Goal: Communication & Community: Ask a question

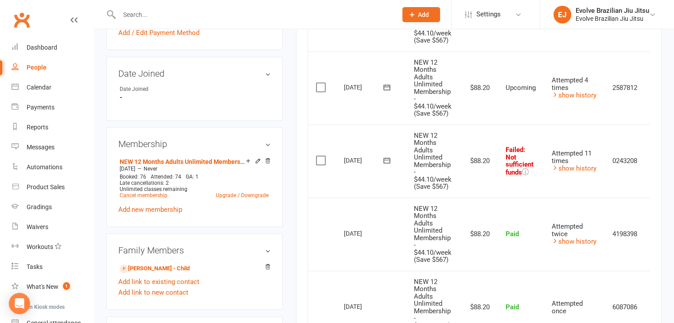
scroll to position [337, 0]
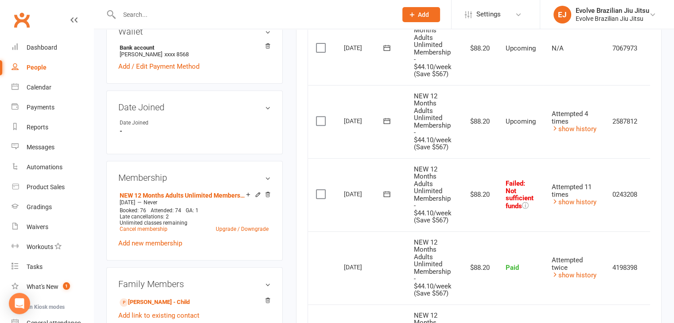
click at [552, 153] on td "Attempted 4 times show history" at bounding box center [574, 121] width 61 height 73
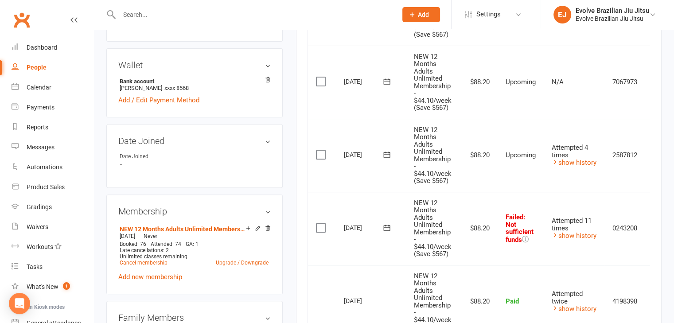
scroll to position [302, 0]
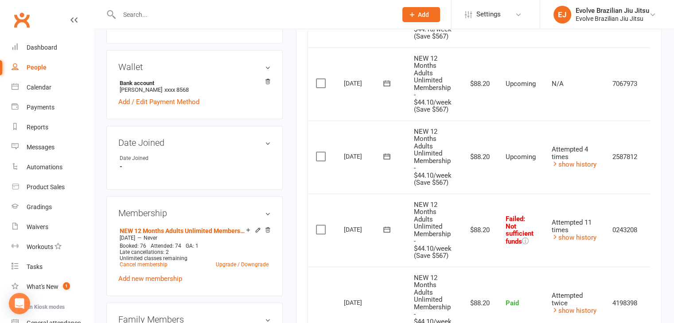
click at [547, 102] on td "N/A" at bounding box center [574, 83] width 61 height 73
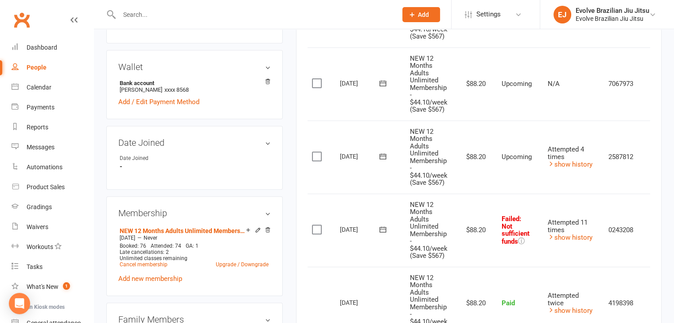
scroll to position [0, 0]
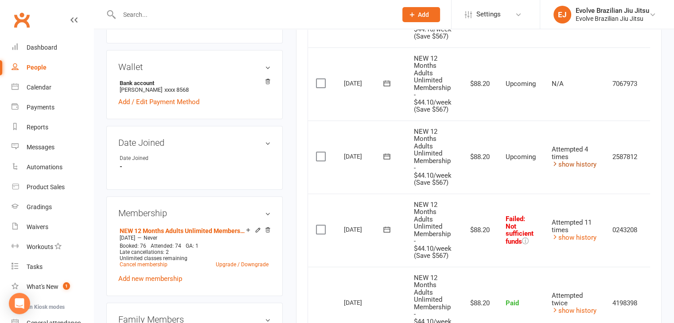
click at [572, 165] on link "show history" at bounding box center [574, 165] width 45 height 8
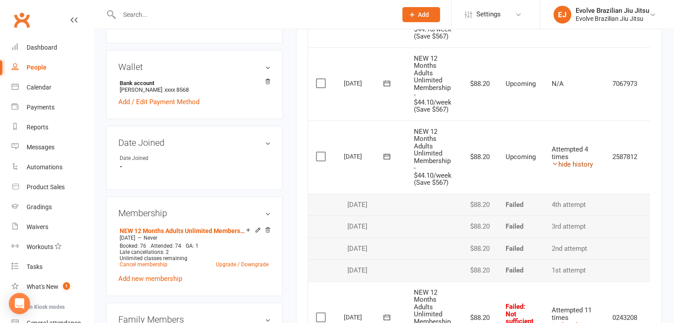
click at [572, 165] on link "hide history" at bounding box center [572, 165] width 41 height 8
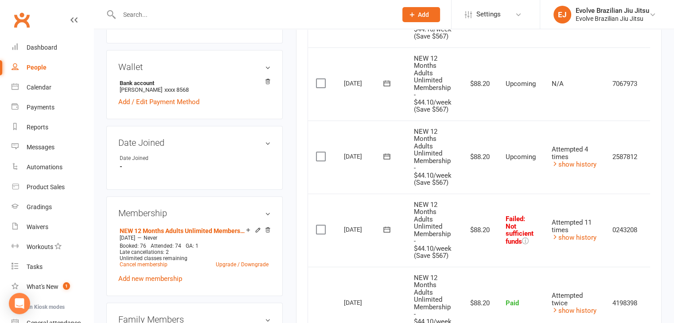
click at [613, 259] on td "0243208" at bounding box center [625, 230] width 41 height 73
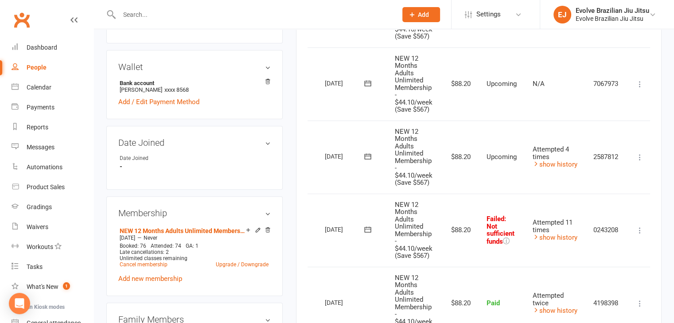
scroll to position [0, 25]
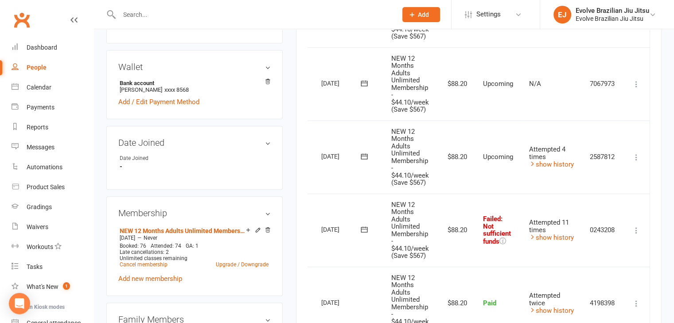
click at [637, 227] on icon at bounding box center [636, 230] width 9 height 9
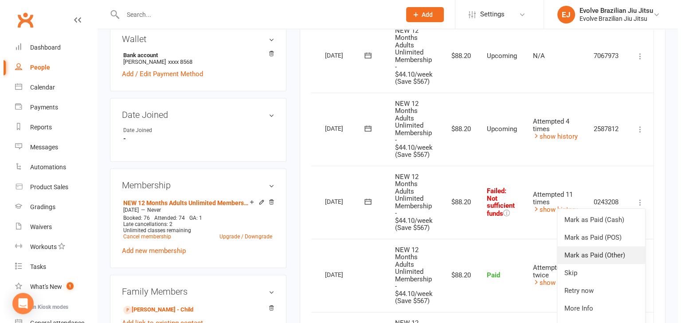
scroll to position [330, 0]
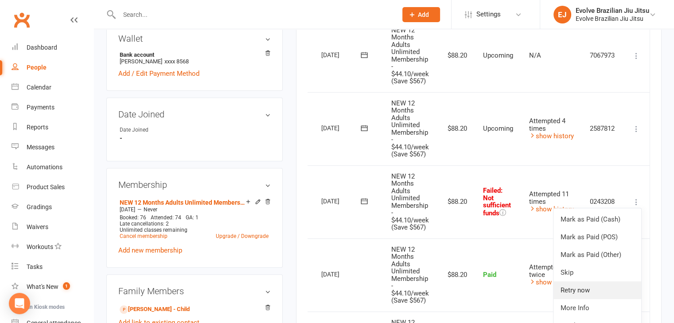
click at [589, 289] on link "Retry now" at bounding box center [598, 291] width 88 height 18
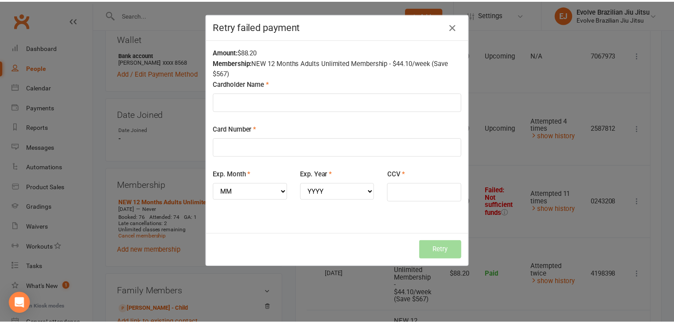
scroll to position [0, 20]
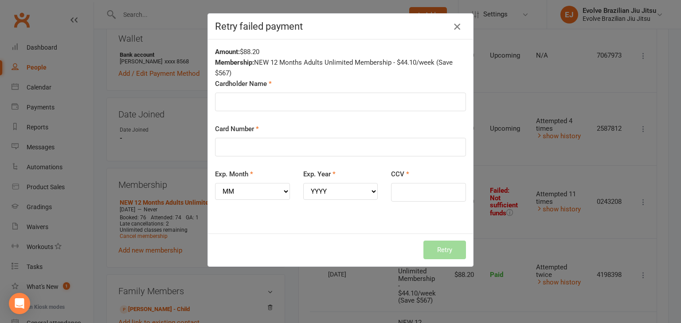
click at [452, 28] on icon "button" at bounding box center [457, 26] width 11 height 11
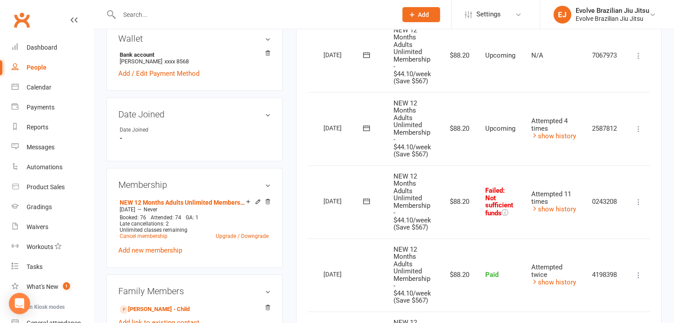
click at [639, 199] on icon at bounding box center [639, 202] width 9 height 9
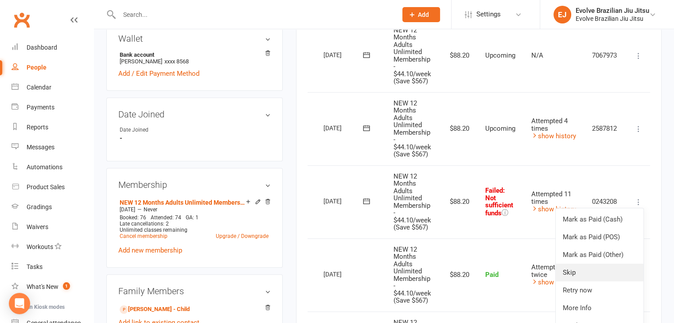
click at [574, 274] on link "Skip" at bounding box center [600, 273] width 88 height 18
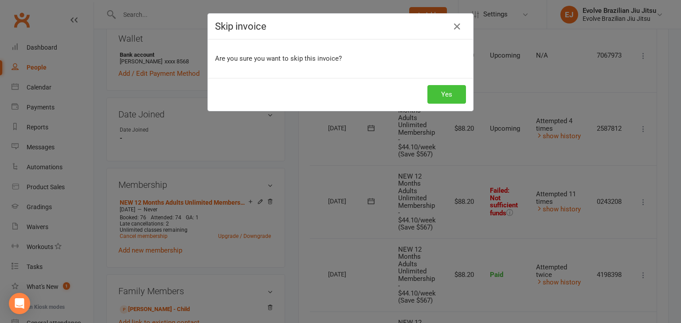
click at [440, 91] on button "Yes" at bounding box center [446, 94] width 39 height 19
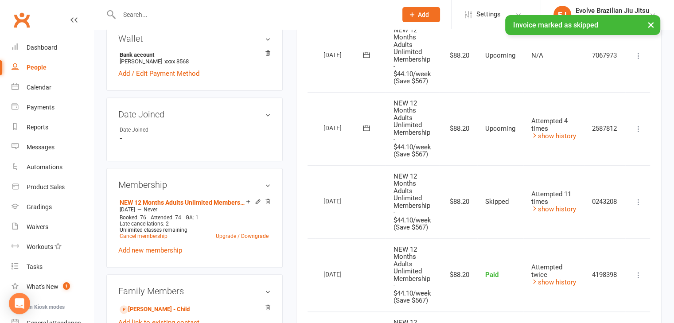
click at [641, 132] on button at bounding box center [639, 129] width 11 height 11
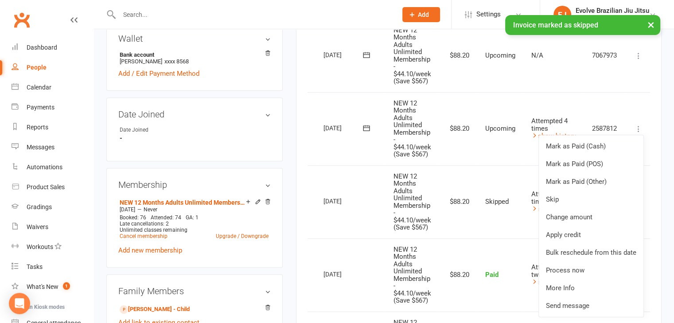
click at [643, 129] on icon at bounding box center [639, 129] width 9 height 9
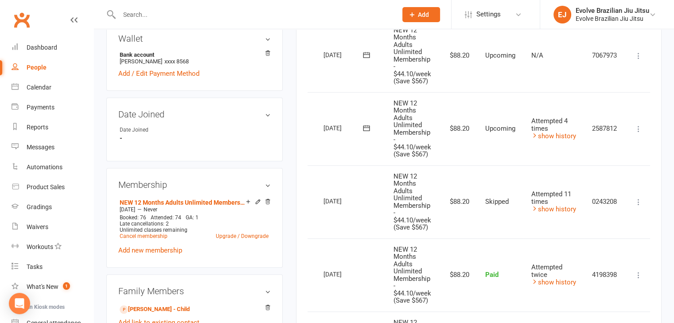
click at [640, 128] on icon at bounding box center [639, 129] width 9 height 9
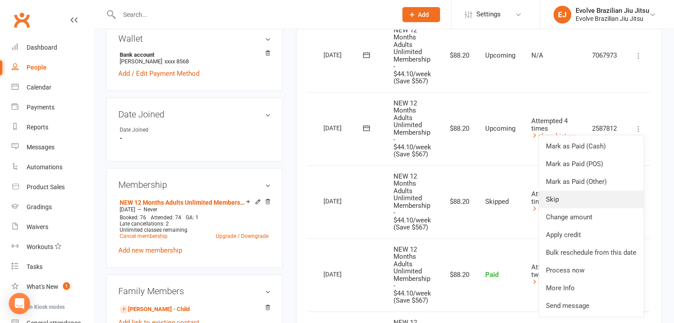
click at [564, 199] on link "Skip" at bounding box center [591, 200] width 105 height 18
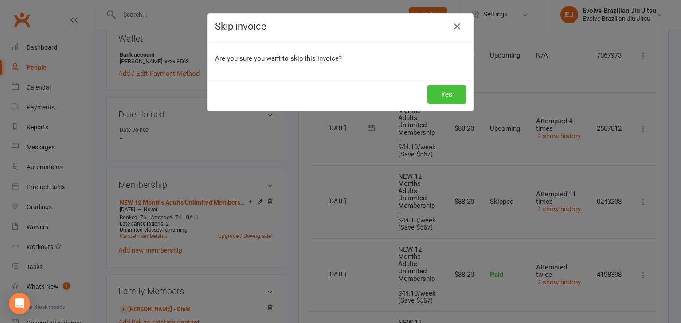
click at [446, 94] on button "Yes" at bounding box center [446, 94] width 39 height 19
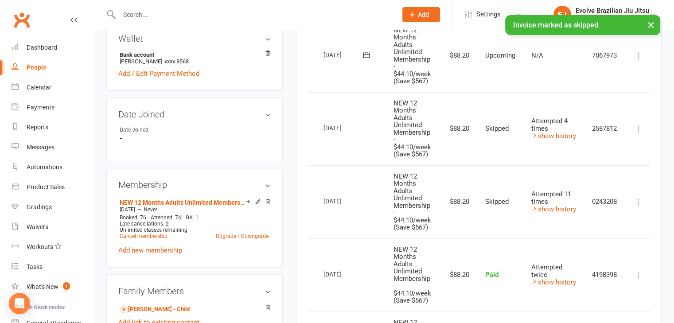
scroll to position [297, 0]
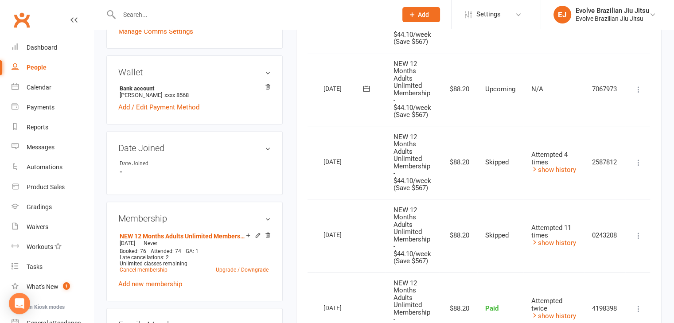
click at [641, 87] on icon at bounding box center [639, 89] width 9 height 9
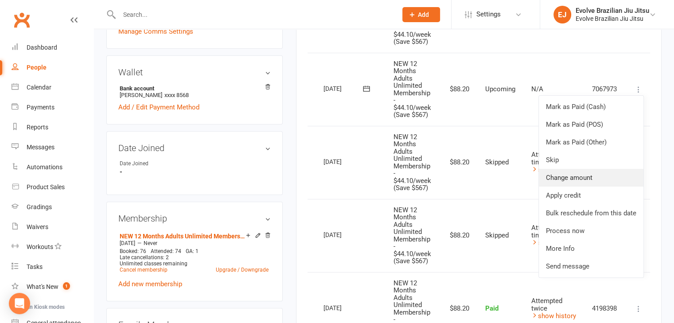
click at [577, 176] on link "Change amount" at bounding box center [591, 178] width 105 height 18
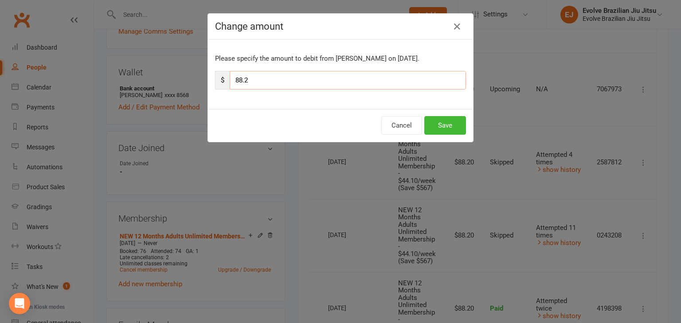
click at [309, 79] on input "88.2" at bounding box center [348, 80] width 236 height 19
type input "264.60"
click at [445, 124] on button "Save" at bounding box center [445, 125] width 42 height 19
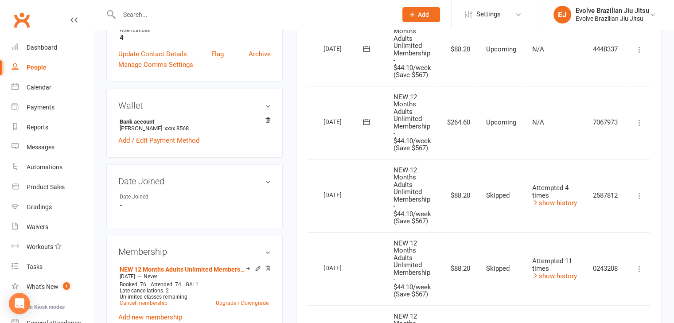
scroll to position [263, 0]
click at [436, 142] on td "NEW 12 Months Adults Unlimited Membership - $44.10/week (Save $567)" at bounding box center [413, 122] width 54 height 73
click at [644, 122] on icon at bounding box center [639, 123] width 9 height 9
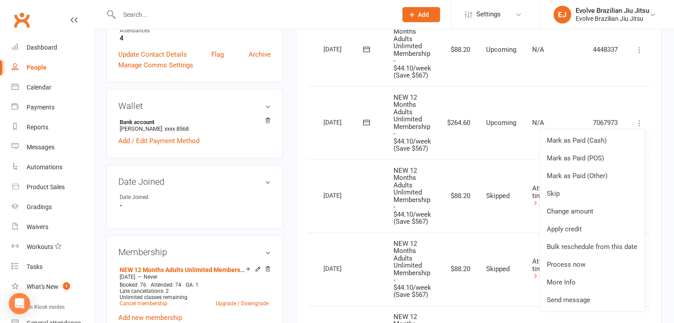
click at [488, 154] on td "Upcoming" at bounding box center [501, 122] width 46 height 73
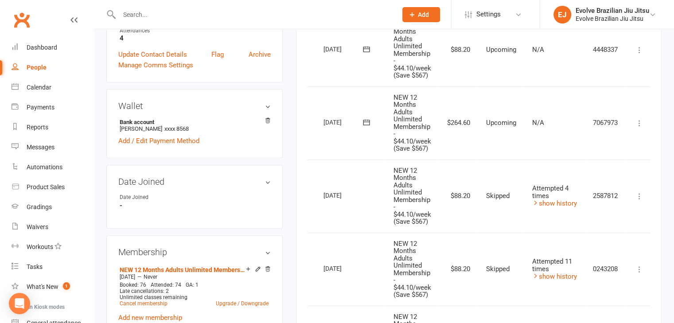
click at [643, 120] on icon at bounding box center [639, 123] width 9 height 9
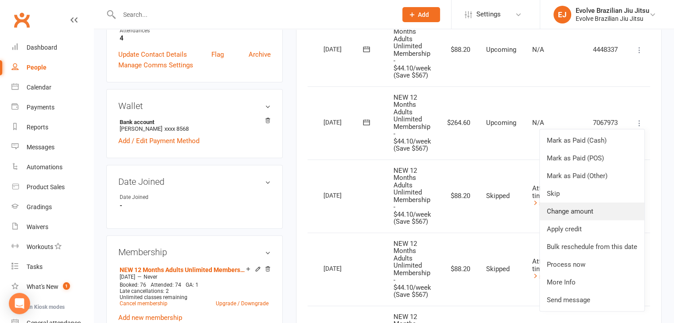
click at [578, 206] on link "Change amount" at bounding box center [592, 212] width 105 height 18
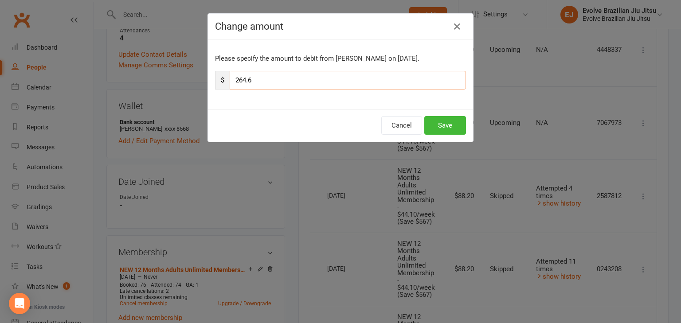
click at [294, 80] on input "264.6" at bounding box center [348, 80] width 236 height 19
type input "88.2"
click at [438, 122] on button "Save" at bounding box center [445, 125] width 42 height 19
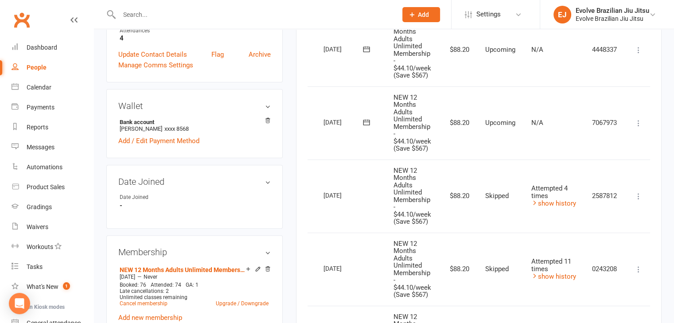
click at [640, 125] on icon at bounding box center [639, 123] width 9 height 9
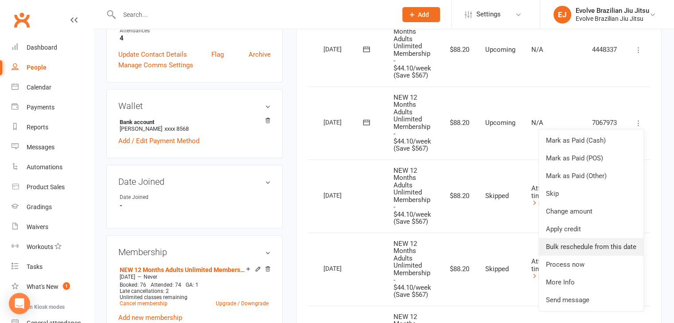
click at [584, 245] on link "Bulk reschedule from this date" at bounding box center [591, 247] width 105 height 18
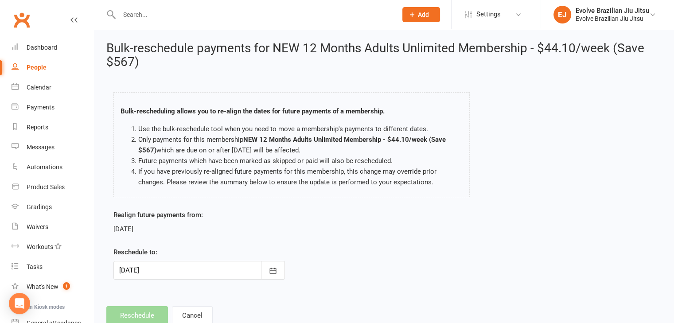
scroll to position [26, 0]
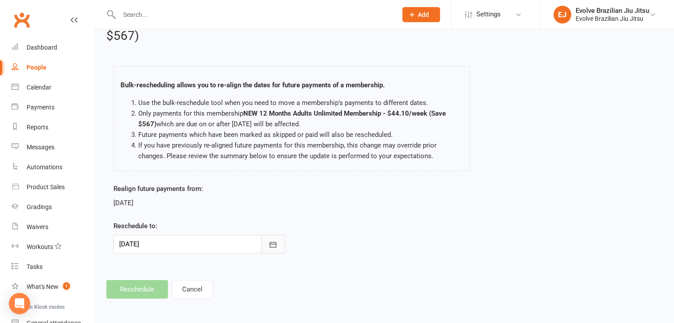
click at [274, 241] on icon "button" at bounding box center [273, 244] width 9 height 9
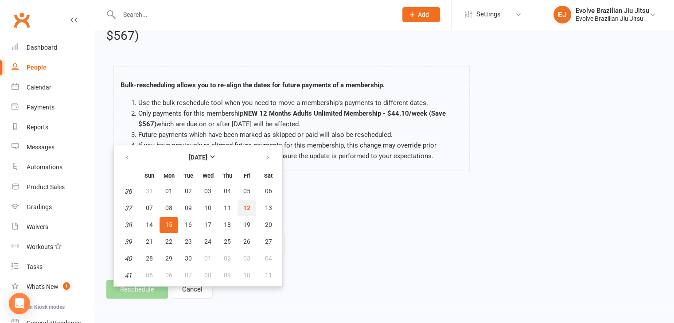
click at [244, 206] on span "12" at bounding box center [246, 207] width 7 height 7
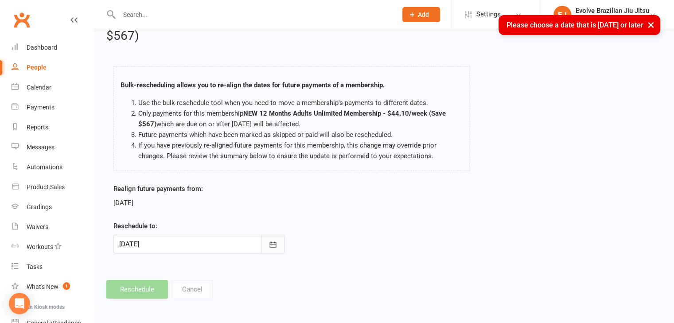
click at [270, 243] on icon "button" at bounding box center [273, 244] width 9 height 9
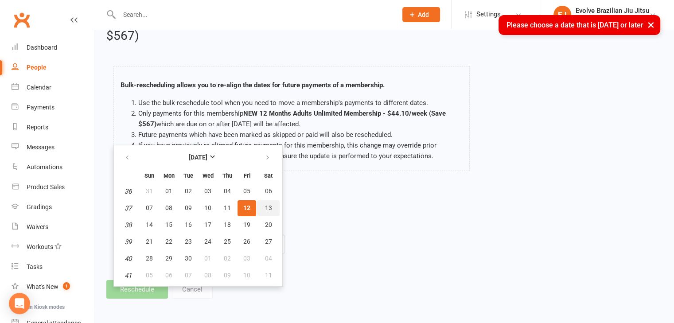
click at [268, 208] on span "13" at bounding box center [268, 207] width 7 height 7
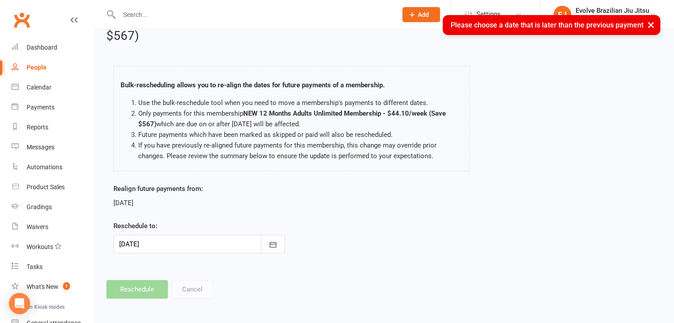
click at [221, 200] on div "[DATE]" at bounding box center [200, 203] width 172 height 11
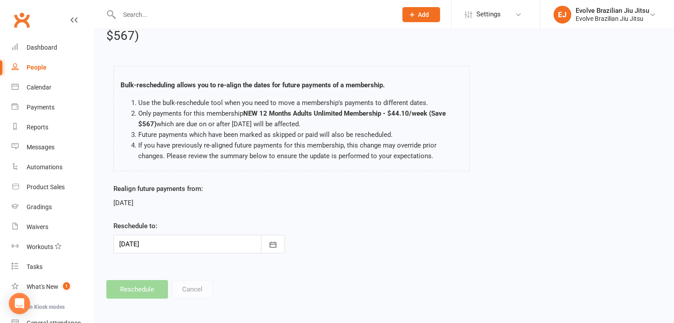
click at [319, 169] on div "Bulk-rescheduling allows you to re-align the dates for future payments of a mem…" at bounding box center [292, 118] width 357 height 105
click at [256, 247] on div at bounding box center [200, 244] width 172 height 19
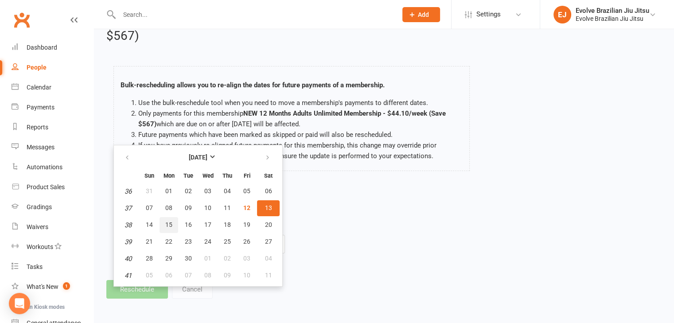
click at [175, 222] on button "15" at bounding box center [169, 225] width 19 height 16
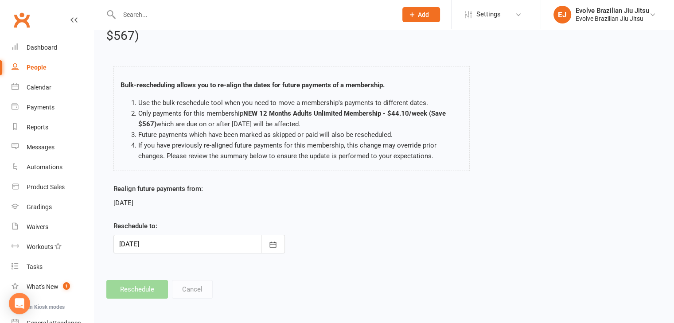
click at [189, 282] on footer "Reschedule Cancel" at bounding box center [384, 289] width 556 height 19
click at [268, 250] on button "button" at bounding box center [273, 244] width 24 height 19
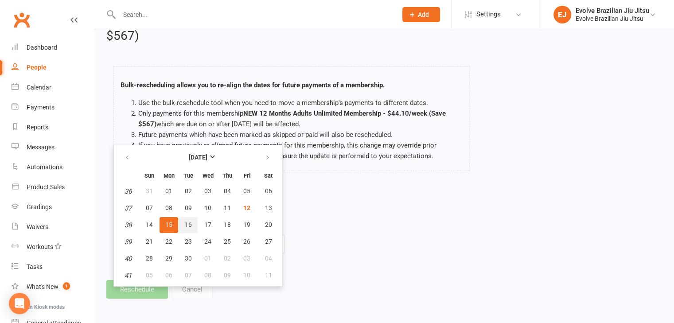
click at [190, 220] on button "16" at bounding box center [188, 225] width 19 height 16
type input "[DATE]"
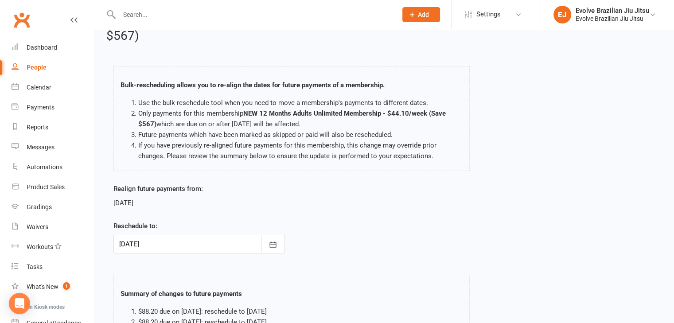
click at [258, 248] on div at bounding box center [200, 244] width 172 height 19
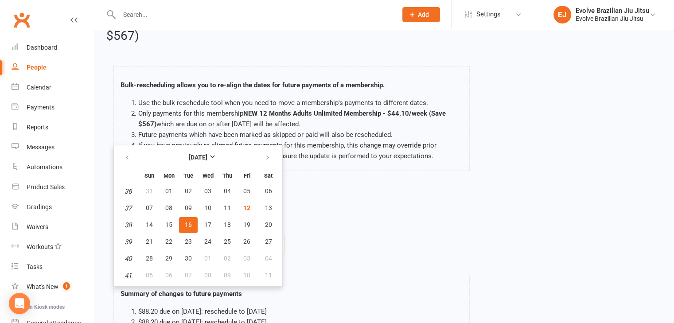
click at [336, 256] on div "Realign future payments from: [DATE] Reschedule to: [DATE] [DATE] Sun Mon Tue W…" at bounding box center [384, 225] width 555 height 82
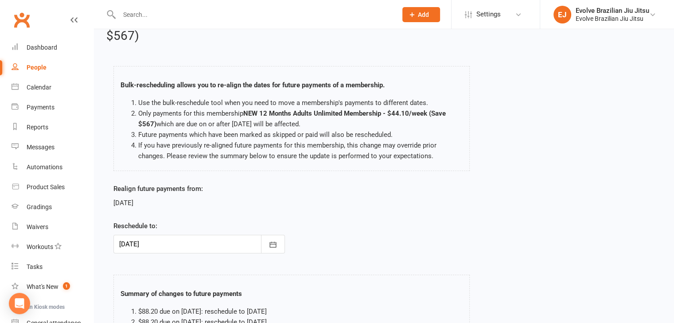
scroll to position [153, 0]
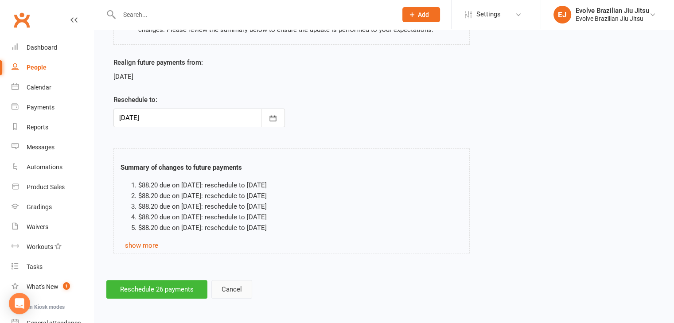
click at [236, 287] on button "Cancel" at bounding box center [232, 289] width 41 height 19
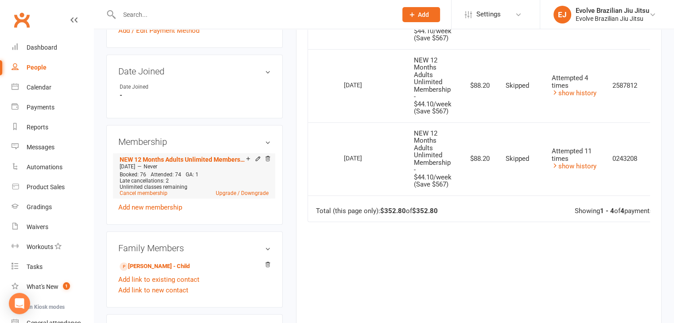
scroll to position [377, 0]
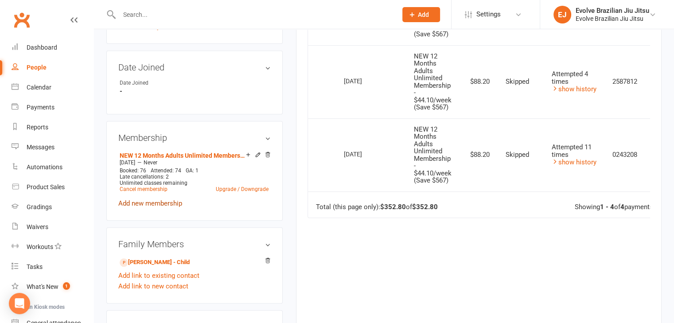
click at [153, 202] on link "Add new membership" at bounding box center [150, 204] width 64 height 8
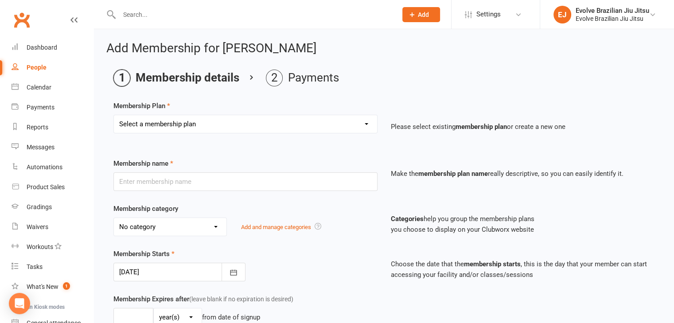
click at [195, 125] on select "Select a membership plan Create new Membership Plan Kids & Teens Unlimited Memb…" at bounding box center [245, 124] width 263 height 18
click at [114, 115] on select "Select a membership plan Create new Membership Plan Kids & Teens Unlimited Memb…" at bounding box center [245, 124] width 263 height 18
click at [368, 122] on select "Select a membership plan Create new Membership Plan Kids & Teens Unlimited Memb…" at bounding box center [245, 124] width 263 height 18
select select "20"
click at [114, 115] on select "Select a membership plan Create new Membership Plan Kids & Teens Unlimited Memb…" at bounding box center [245, 124] width 263 height 18
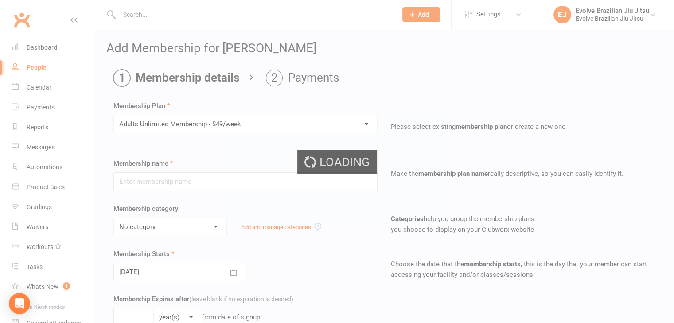
type input "Adults Unlimited Membership - $49/week"
select select "5"
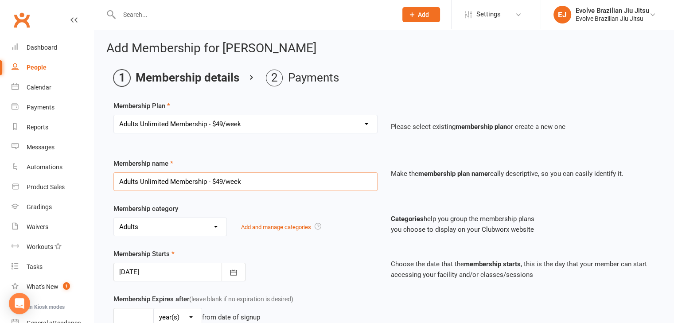
click at [263, 184] on input "Adults Unlimited Membership - $49/week" at bounding box center [246, 181] width 264 height 19
click at [219, 179] on input "Adults Unlimited Membership - $49/week" at bounding box center [246, 181] width 264 height 19
click at [255, 180] on input "Adults Unlimited Membership - $44.10/week 12 month contract" at bounding box center [246, 181] width 264 height 19
drag, startPoint x: 252, startPoint y: 181, endPoint x: 372, endPoint y: 192, distance: 120.6
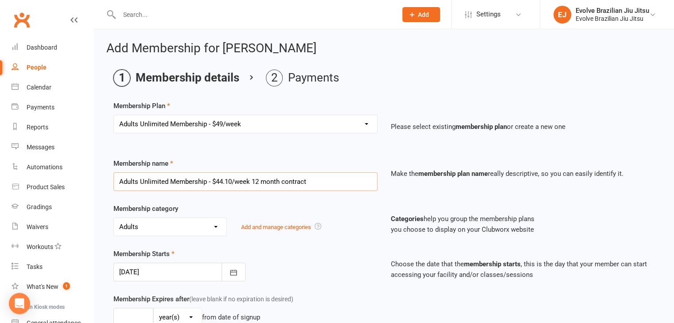
click at [372, 192] on div "Membership name Adults Unlimited Membership - $44.10/week 12 month contract Mak…" at bounding box center [384, 180] width 555 height 45
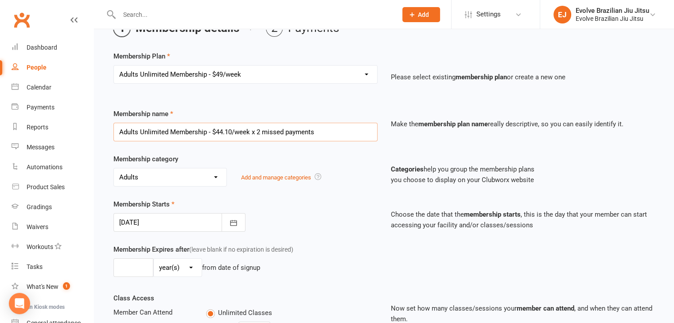
scroll to position [51, 0]
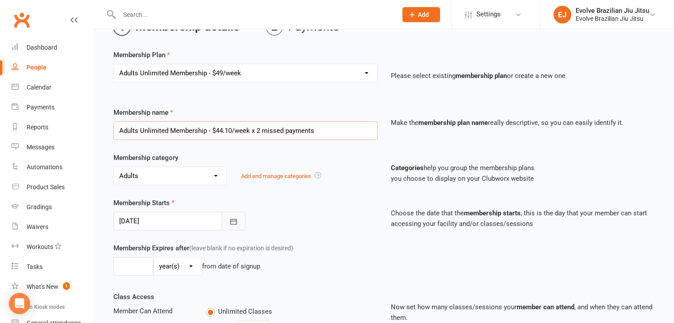
type input "Adults Unlimited Membership - $44.10/week x 2 missed payments"
click at [232, 221] on icon "button" at bounding box center [233, 221] width 9 height 9
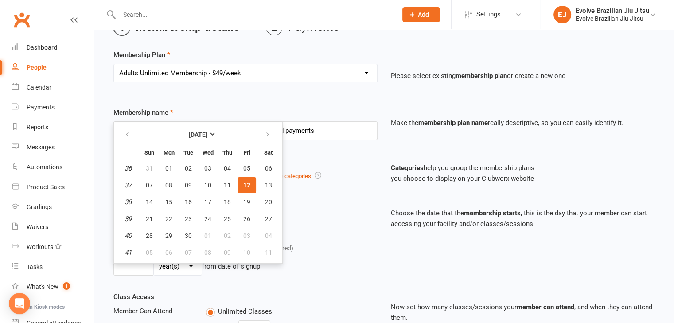
click at [245, 186] on span "12" at bounding box center [246, 185] width 7 height 7
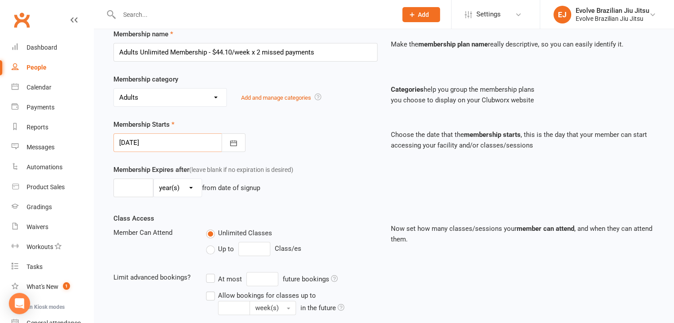
scroll to position [132, 0]
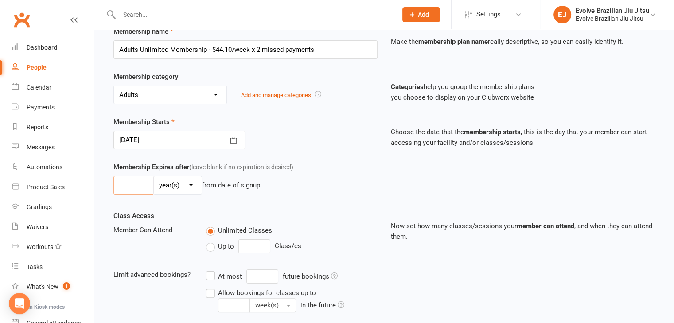
click at [144, 184] on input "number" at bounding box center [134, 185] width 40 height 19
type input "2"
click at [192, 183] on select "day(s) week(s) month(s) year(s)" at bounding box center [178, 185] width 48 height 18
select select "0"
click at [154, 176] on select "day(s) week(s) month(s) year(s)" at bounding box center [178, 185] width 48 height 18
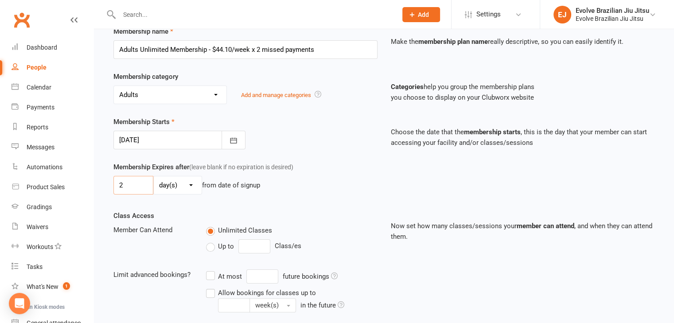
click at [131, 183] on input "2" at bounding box center [134, 185] width 40 height 19
type input "3"
click at [261, 209] on div "Membership Expires after (leave blank if no expiration is desired) 3 day(s) wee…" at bounding box center [384, 186] width 555 height 49
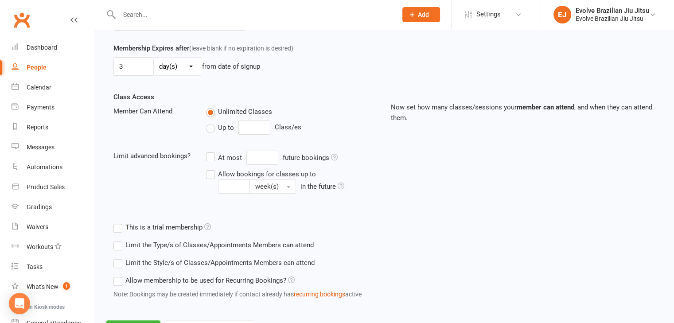
scroll to position [291, 0]
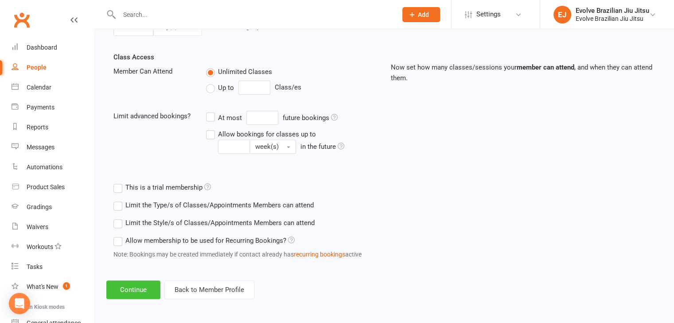
click at [127, 284] on button "Continue" at bounding box center [133, 290] width 54 height 19
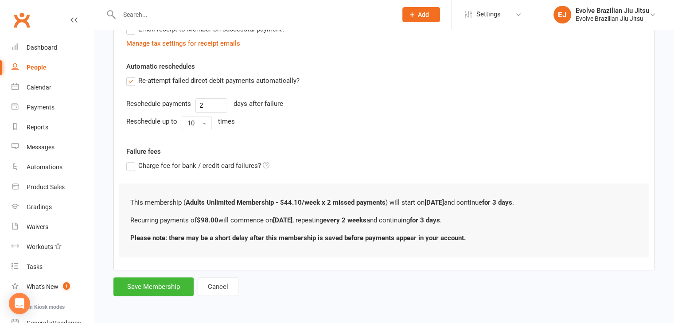
scroll to position [0, 0]
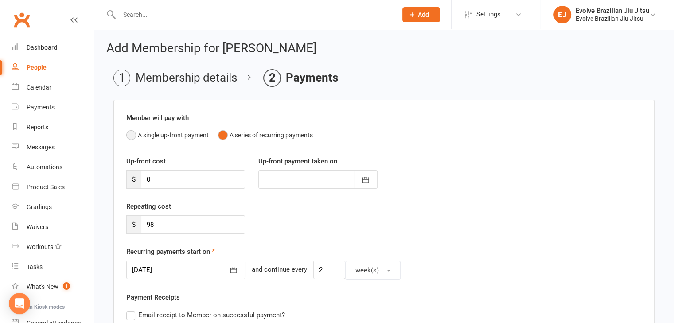
click at [134, 134] on button "A single up-front payment" at bounding box center [167, 135] width 82 height 17
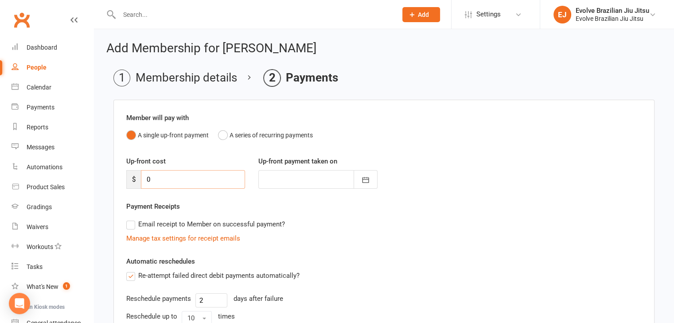
click at [168, 184] on input "0" at bounding box center [193, 179] width 104 height 19
type input "1"
type input "[DATE]"
type input "176.40"
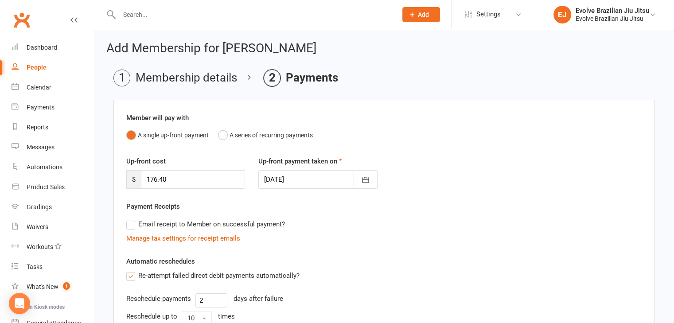
click at [312, 228] on div "Email receipt to Member on successful payment?" at bounding box center [380, 225] width 523 height 18
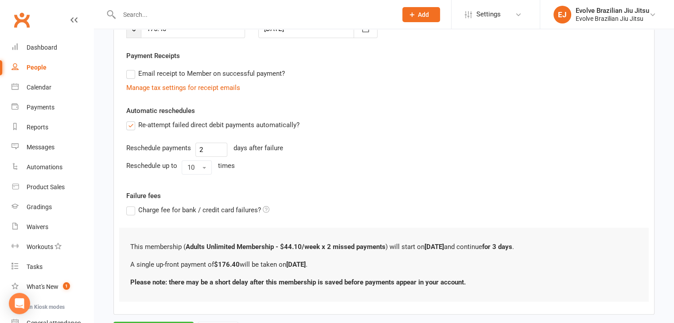
scroll to position [194, 0]
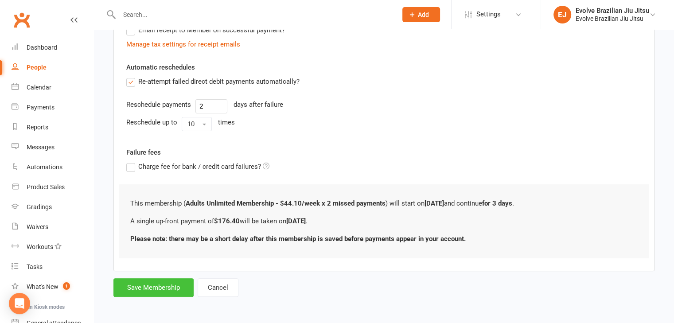
click at [148, 288] on button "Save Membership" at bounding box center [154, 287] width 80 height 19
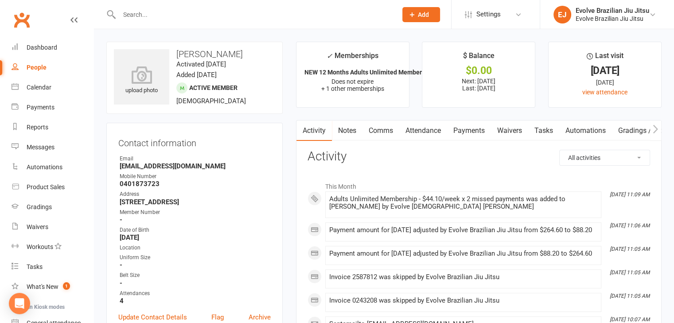
click at [467, 130] on link "Payments" at bounding box center [469, 131] width 44 height 20
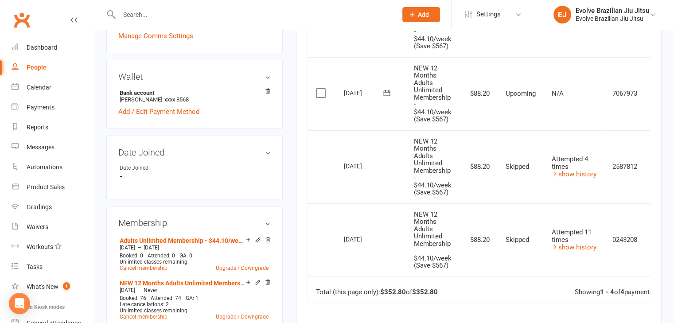
scroll to position [227, 0]
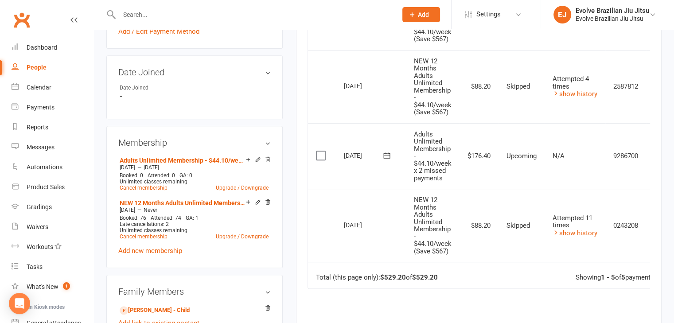
scroll to position [375, 0]
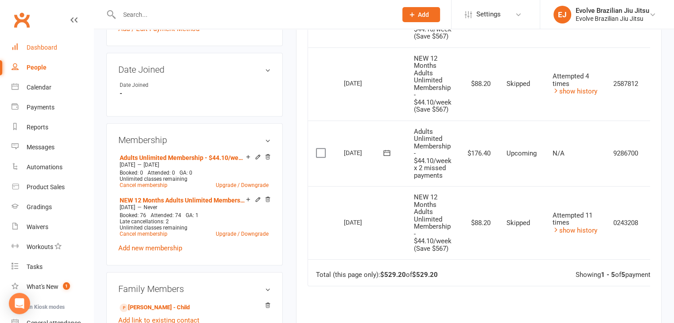
click at [43, 54] on link "Dashboard" at bounding box center [53, 48] width 82 height 20
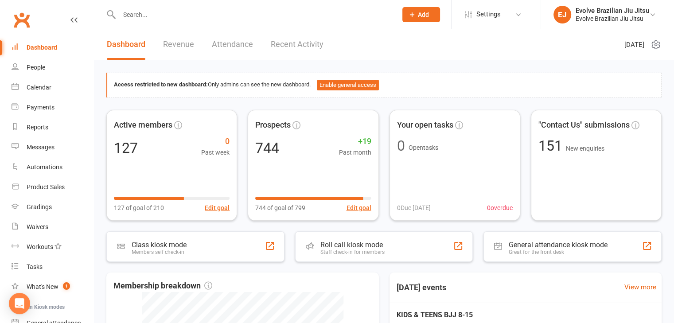
click at [442, 63] on div "Access restricted to new dashboard: Only admins can see the new dashboard. Enab…" at bounding box center [384, 297] width 580 height 475
drag, startPoint x: 330, startPoint y: 47, endPoint x: 389, endPoint y: 43, distance: 59.1
click at [389, 43] on header "Dashboard Revenue Attendance Recent Activity Friday 12th, September 2025" at bounding box center [384, 44] width 580 height 31
click at [42, 155] on link "Messages" at bounding box center [53, 147] width 82 height 20
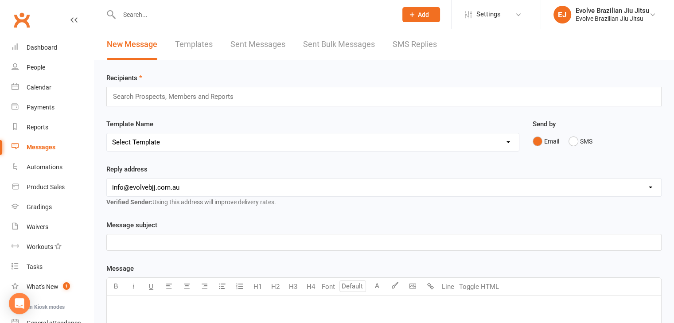
click at [149, 94] on input "text" at bounding box center [177, 97] width 130 height 12
drag, startPoint x: 140, startPoint y: 75, endPoint x: 102, endPoint y: 75, distance: 38.1
click at [102, 75] on div "Recipients Search Prospects, Members and Reports Template Name Select Template …" at bounding box center [384, 311] width 580 height 503
click at [154, 79] on div "Recipients Search Prospects, Members and Reports" at bounding box center [384, 90] width 556 height 34
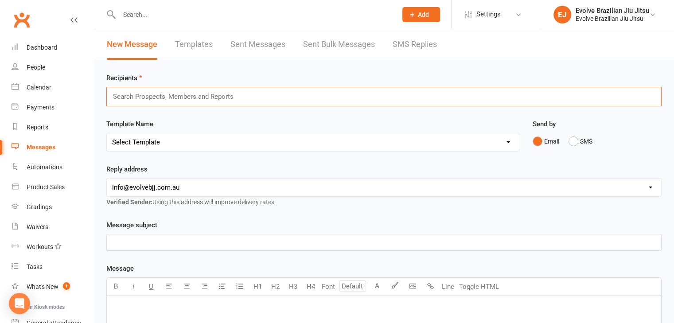
drag, startPoint x: 153, startPoint y: 79, endPoint x: 117, endPoint y: 54, distance: 44.4
click at [117, 54] on div "New Message Templates Sent Messages Sent Bulk Messages SMS Replies Recipients S…" at bounding box center [384, 296] width 580 height 534
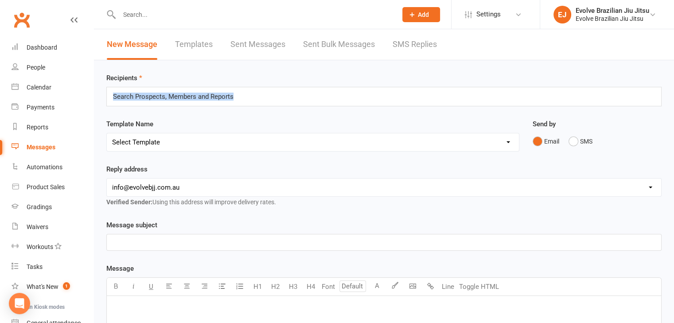
drag, startPoint x: 152, startPoint y: 75, endPoint x: 145, endPoint y: 109, distance: 34.8
click at [145, 109] on div "Recipients Search Prospects, Members and Reports Template Name Select Template …" at bounding box center [384, 311] width 580 height 503
click at [159, 117] on div "Recipients Search Prospects, Members and Reports Template Name Select Template …" at bounding box center [384, 311] width 580 height 503
click at [187, 42] on link "Templates" at bounding box center [194, 44] width 38 height 31
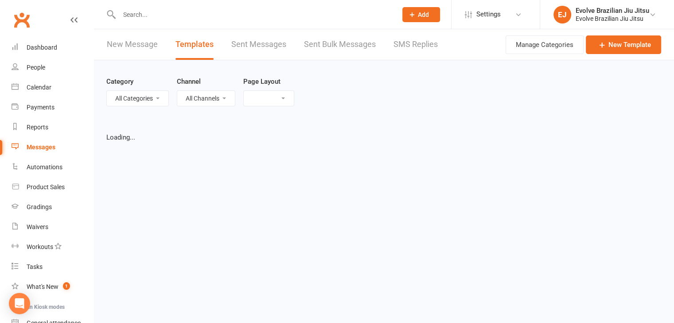
select select "grid"
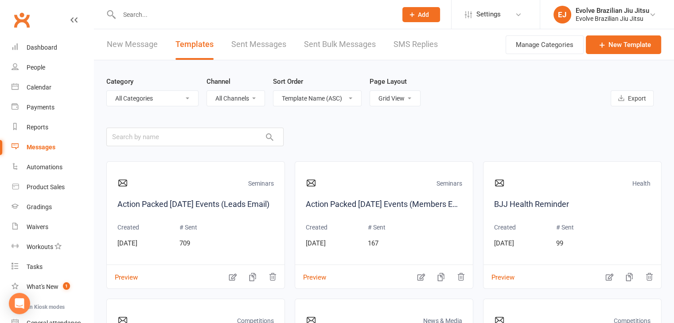
click at [137, 43] on link "New Message" at bounding box center [132, 44] width 51 height 31
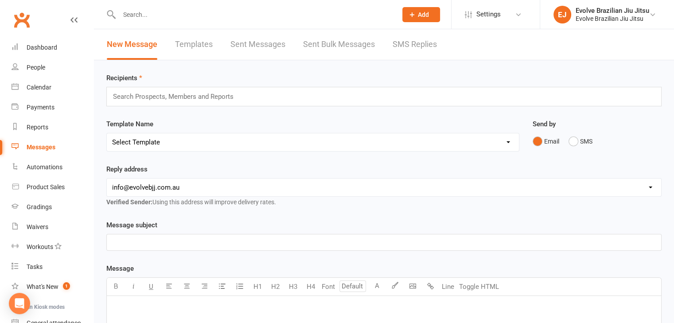
click at [212, 134] on select "Select Template [Email] BJJ Spring Open Byron Bay September 2025 [Email] Coffs …" at bounding box center [313, 142] width 412 height 18
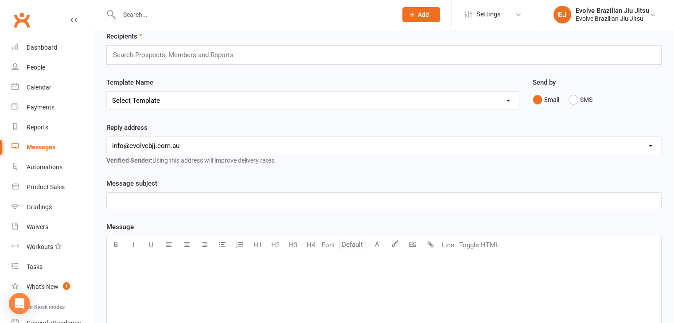
scroll to position [43, 0]
click at [258, 92] on select "Select Template [Email] BJJ Spring Open Byron Bay September 2025 [Email] Coffs …" at bounding box center [313, 100] width 412 height 18
select select "3"
click at [107, 91] on select "Select Template [Email] BJJ Spring Open Byron Bay September 2025 [Email] Coffs …" at bounding box center [313, 100] width 412 height 18
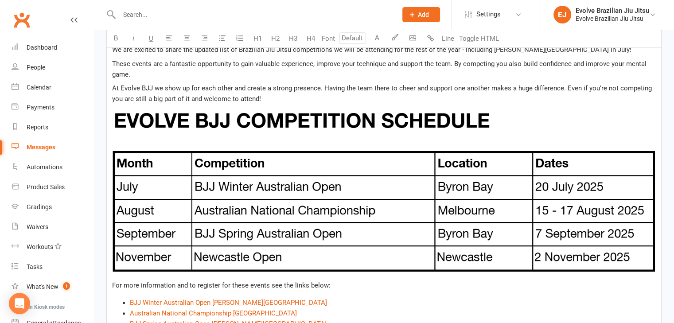
scroll to position [655, 0]
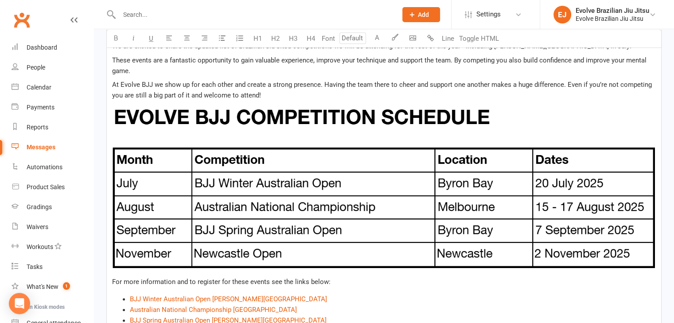
click at [279, 85] on span "At Evolve BJJ we show up for each other and create a strong presence. Having th…" at bounding box center [383, 90] width 542 height 19
click at [258, 94] on span "At Evolve BJJ we show up for each other and create a strong presence. Having th…" at bounding box center [383, 90] width 542 height 19
click at [261, 94] on p "At Evolve BJJ we show up for each other and create a strong presence. Having th…" at bounding box center [384, 89] width 544 height 21
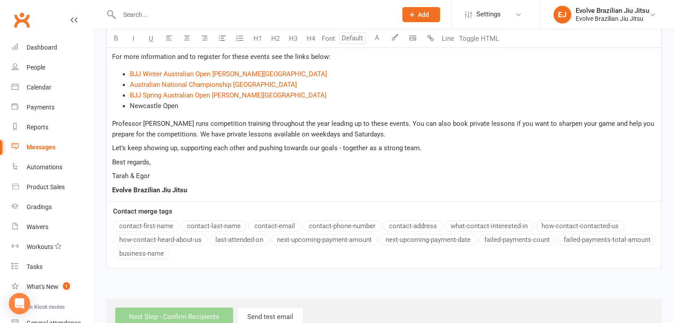
scroll to position [880, 0]
click at [42, 45] on div "Dashboard" at bounding box center [42, 47] width 31 height 7
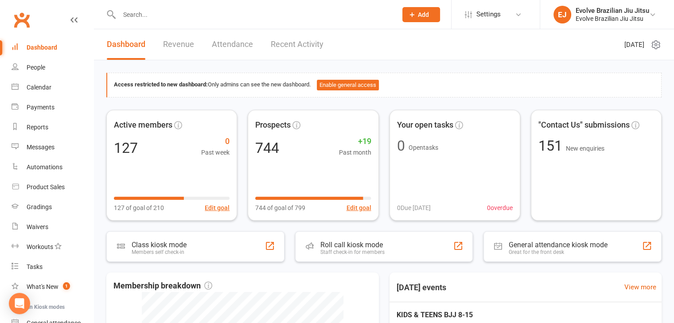
click at [482, 53] on header "Dashboard Revenue Attendance Recent Activity Friday 12th, September 2025" at bounding box center [384, 44] width 580 height 31
click at [22, 303] on icon "Open Intercom Messenger" at bounding box center [19, 304] width 10 height 12
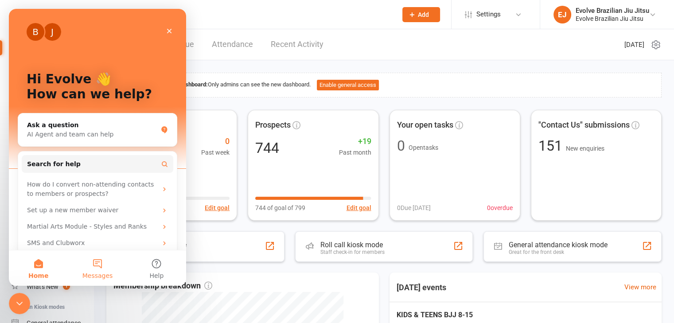
click at [99, 278] on span "Messages" at bounding box center [97, 276] width 31 height 6
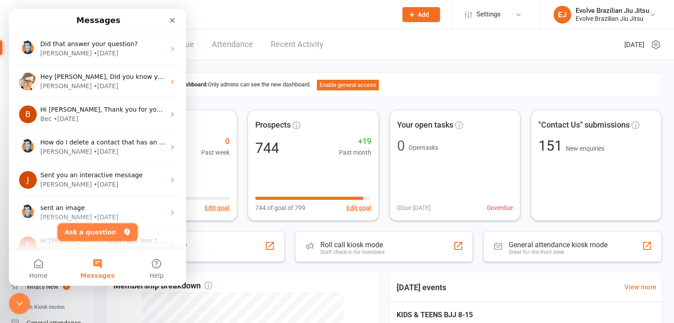
click at [101, 229] on button "Ask a question" at bounding box center [98, 232] width 80 height 18
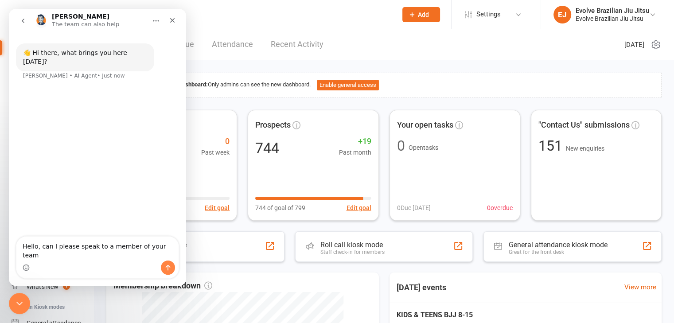
type textarea "Hello, can I please speak to a member of your team?"
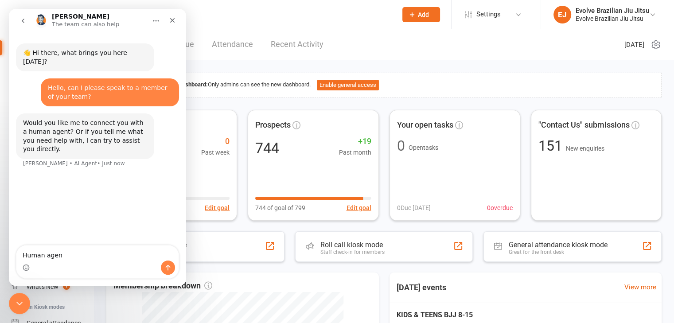
type textarea "Human agent"
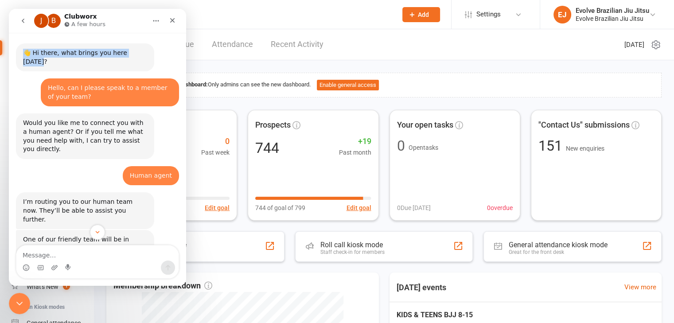
drag, startPoint x: 135, startPoint y: 54, endPoint x: 27, endPoint y: 49, distance: 108.7
click at [27, 49] on div "👋 Hi there, what brings you here today?" at bounding box center [85, 57] width 124 height 17
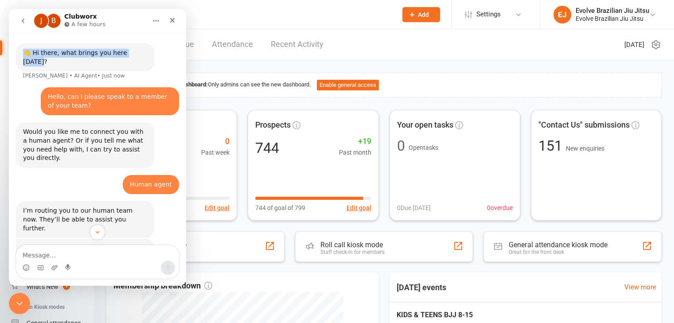
click at [166, 67] on div "👋 Hi there, what brings you here today? Toby • AI Agent • Just now" at bounding box center [97, 65] width 163 height 44
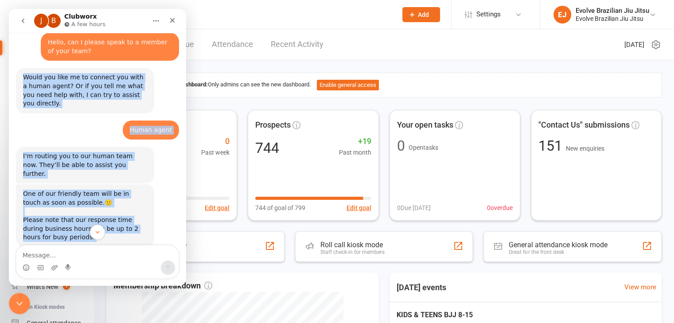
scroll to position [57, 0]
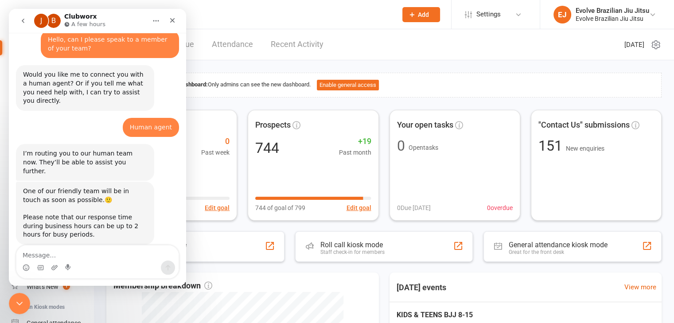
drag, startPoint x: 78, startPoint y: 98, endPoint x: 20, endPoint y: 62, distance: 68.8
click at [20, 62] on div "👋 Hi there, what brings you here today? Toby • AI Agent • Just now Hello, can I…" at bounding box center [97, 125] width 163 height 278
click at [55, 260] on textarea "Message…" at bounding box center [97, 253] width 162 height 15
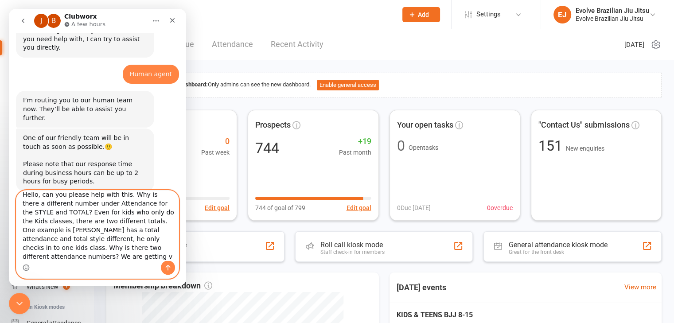
scroll to position [112, 0]
type textarea "Hello, can you please help with this. Why is there a different number under Att…"
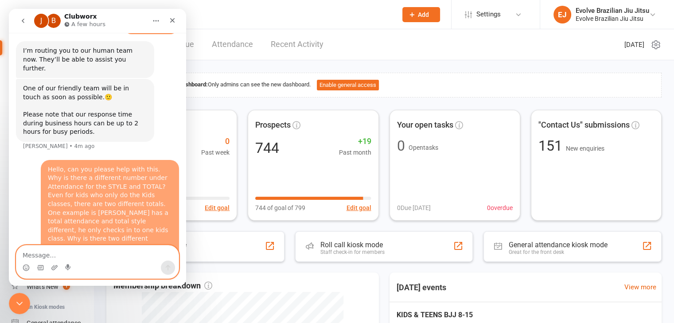
scroll to position [162, 0]
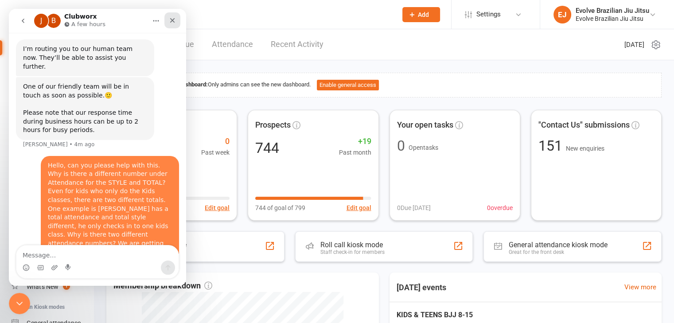
click at [172, 21] on icon "Close" at bounding box center [172, 20] width 7 height 7
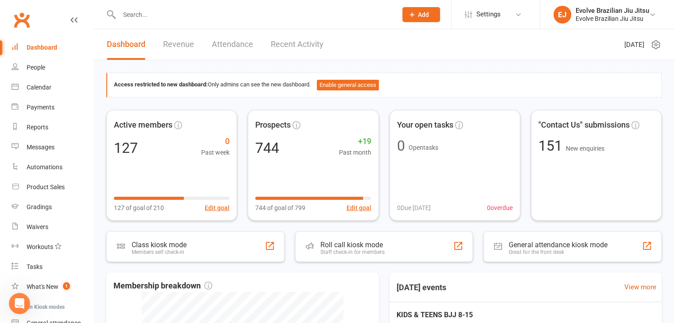
scroll to position [153, 0]
